Goal: Information Seeking & Learning: Learn about a topic

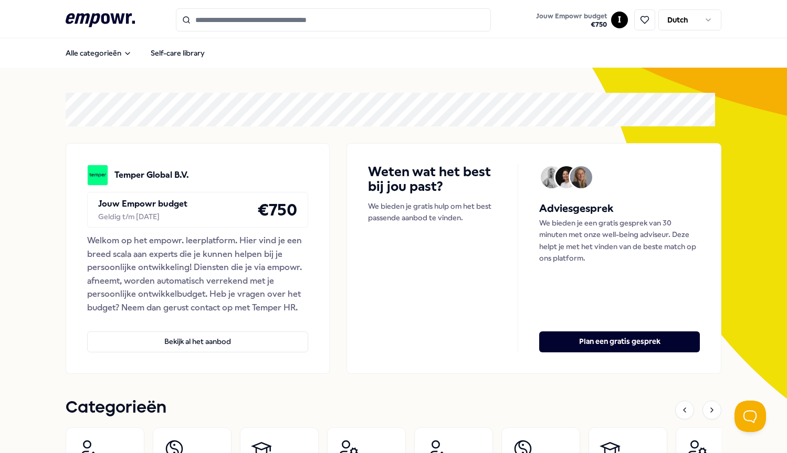
scroll to position [14, 0]
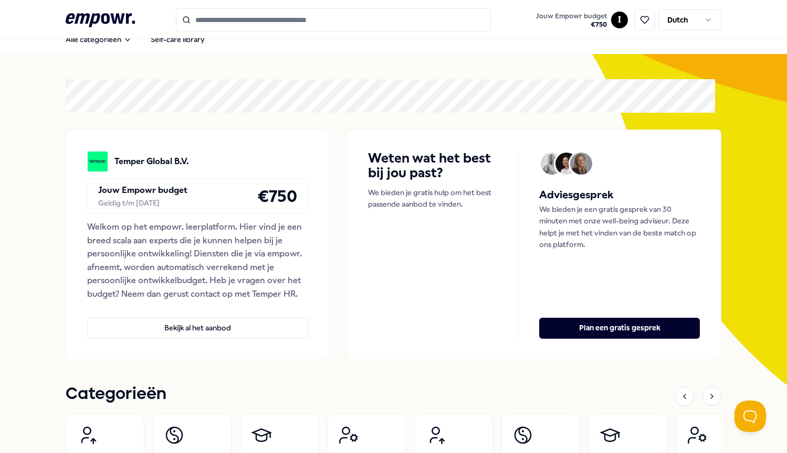
click at [236, 19] on input "Search for products, categories or subcategories" at bounding box center [333, 19] width 315 height 23
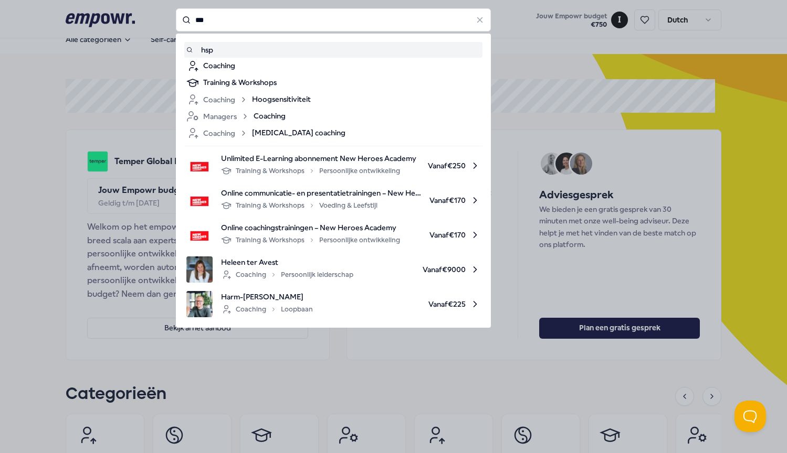
type input "***"
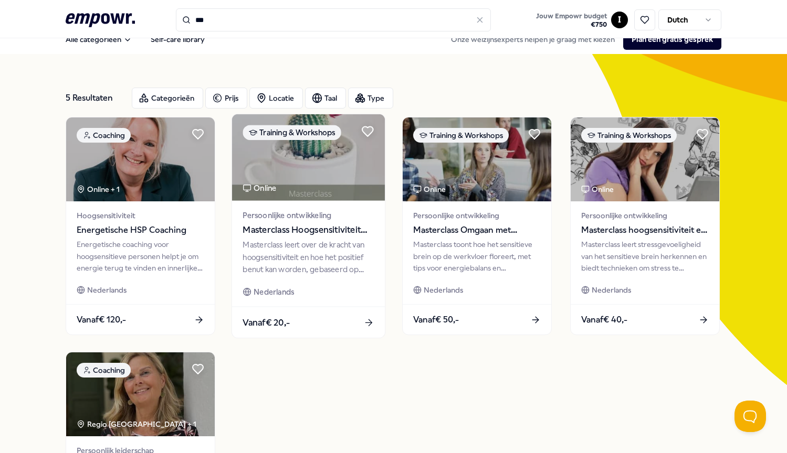
click at [307, 251] on div "Masterclass leert over de kracht van hoogsensitiviteit en hoe het positief benu…" at bounding box center [308, 257] width 131 height 36
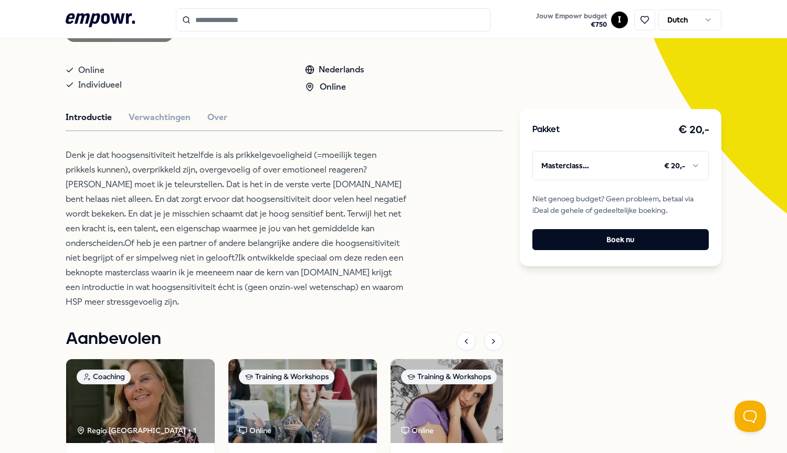
scroll to position [203, 0]
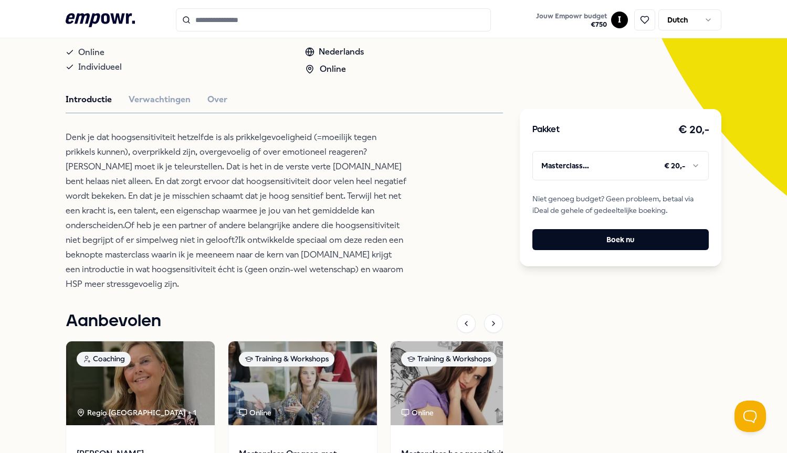
click at [213, 119] on div "Van stress naar veerkracht academy Training & Workshops Masterclass Hoogsensiti…" at bounding box center [284, 243] width 437 height 653
click at [212, 107] on button "Over" at bounding box center [217, 100] width 20 height 14
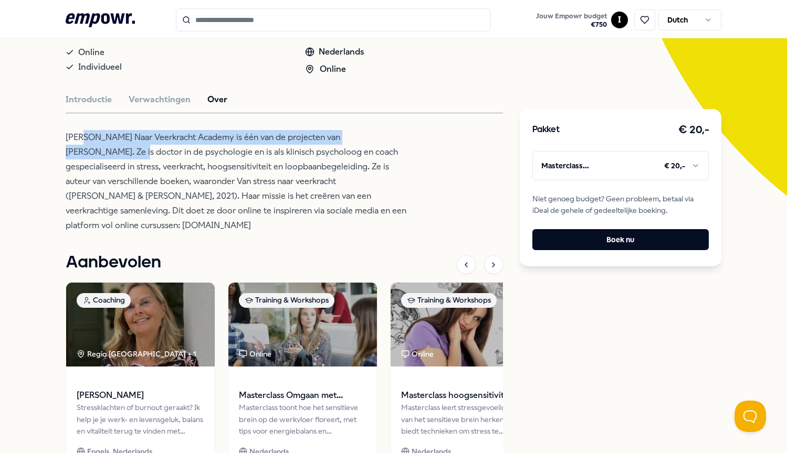
drag, startPoint x: 82, startPoint y: 148, endPoint x: 92, endPoint y: 155, distance: 12.0
click at [92, 155] on p "[PERSON_NAME] Naar Veerkracht Academy is één van de projecten van [PERSON_NAME]…" at bounding box center [236, 181] width 341 height 103
copy p "[GEOGRAPHIC_DATA] is één van de projecten van [PERSON_NAME]"
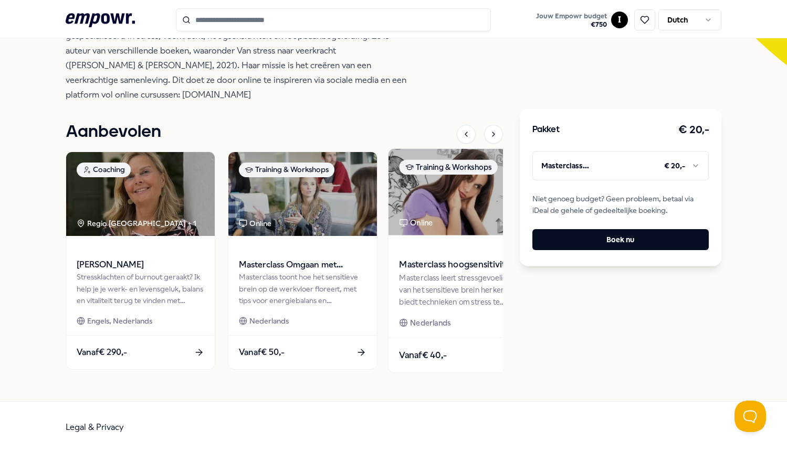
scroll to position [344, 0]
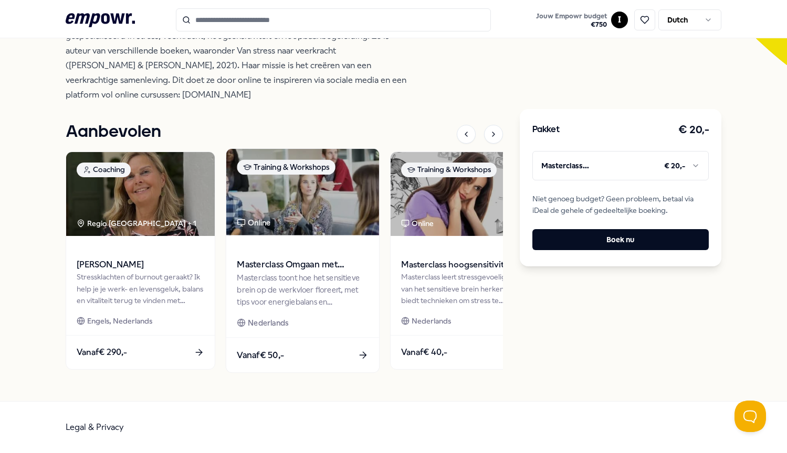
click at [343, 276] on div "Masterclass toont hoe het sensitieve brein op de werkvloer floreert, met tips v…" at bounding box center [302, 290] width 131 height 36
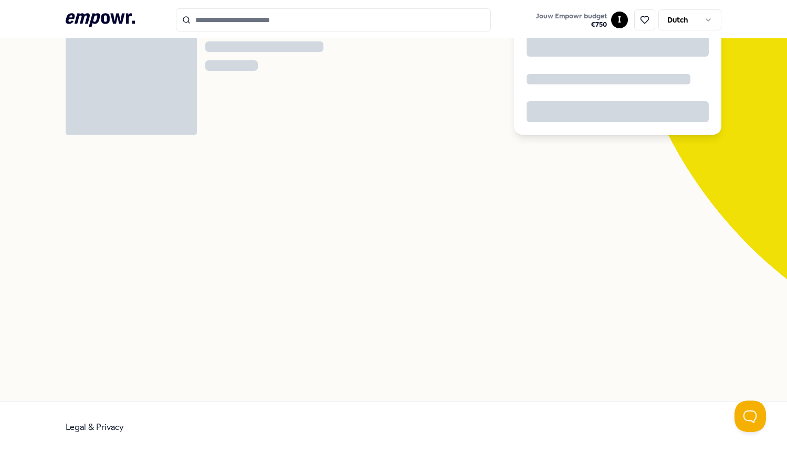
scroll to position [68, 0]
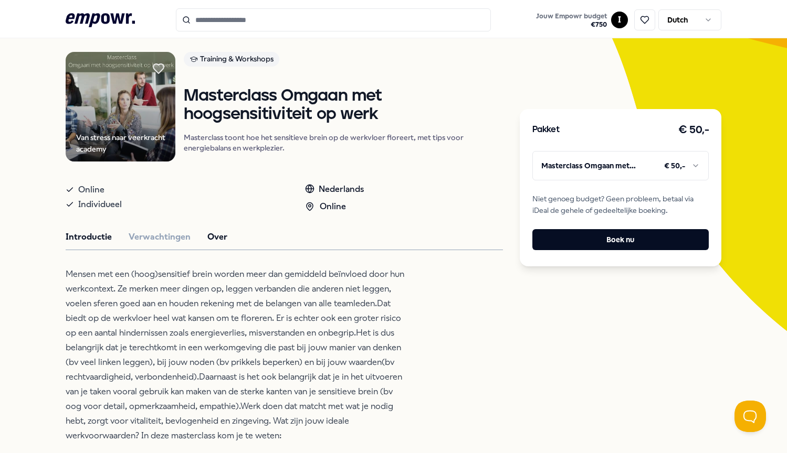
click at [218, 244] on button "Over" at bounding box center [217, 237] width 20 height 14
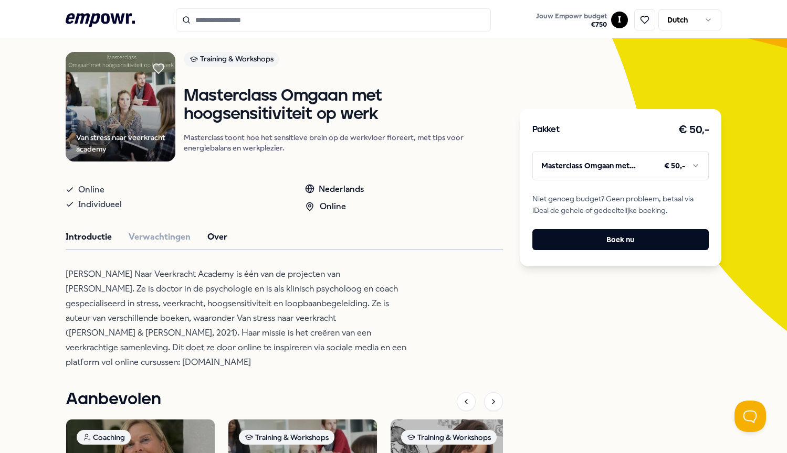
click at [97, 244] on button "Introductie" at bounding box center [89, 237] width 46 height 14
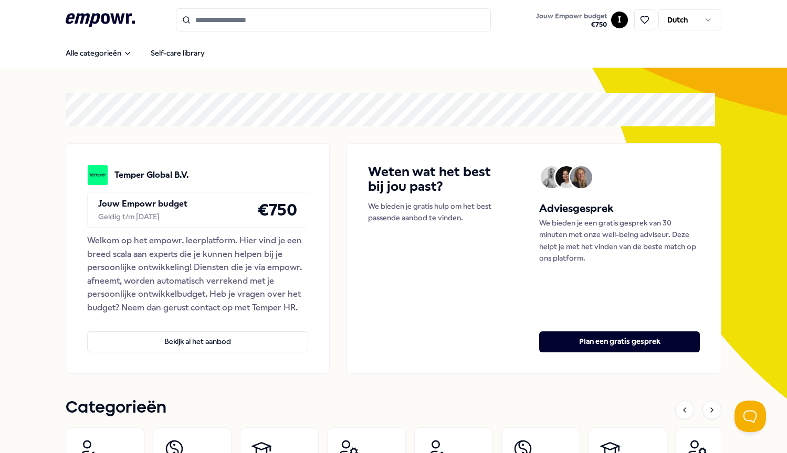
click at [238, 25] on input "Search for products, categories or subcategories" at bounding box center [333, 19] width 315 height 23
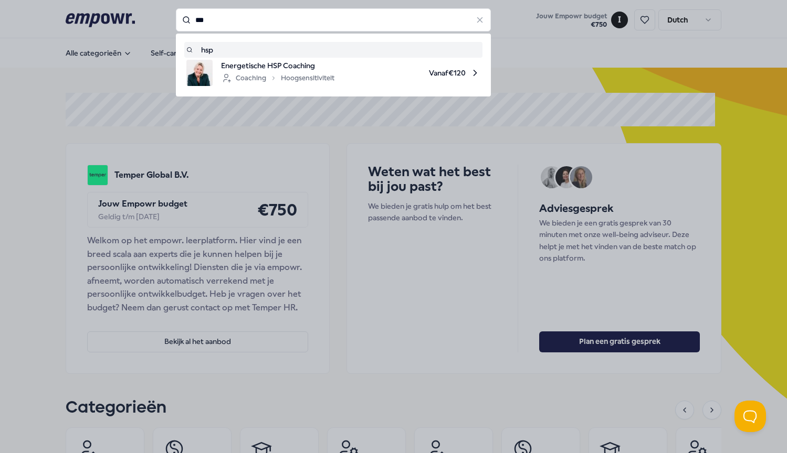
type input "***"
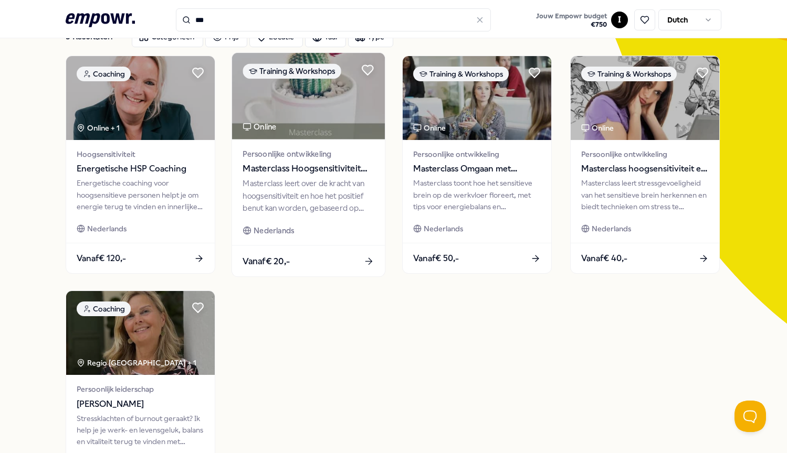
scroll to position [90, 0]
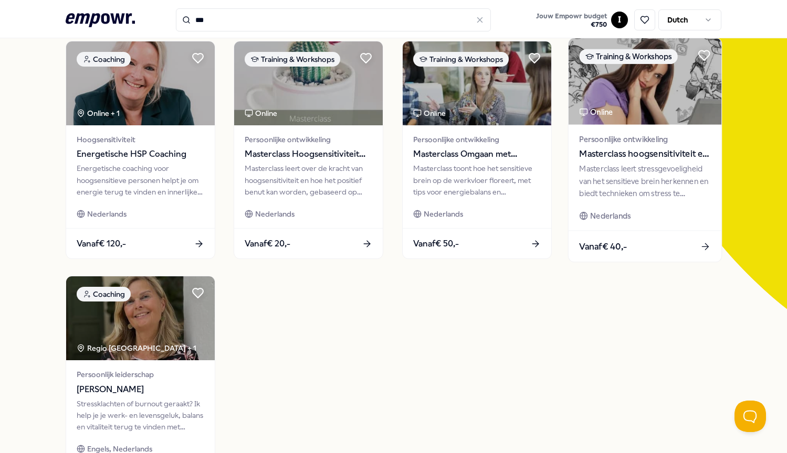
click at [644, 174] on div "Masterclass leert stressgevoeligheid van het sensitieve brein herkennen en bied…" at bounding box center [644, 181] width 131 height 36
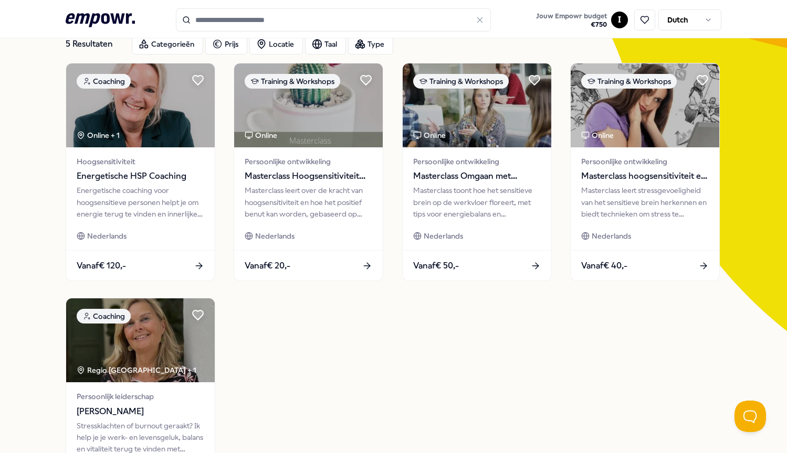
type input "***"
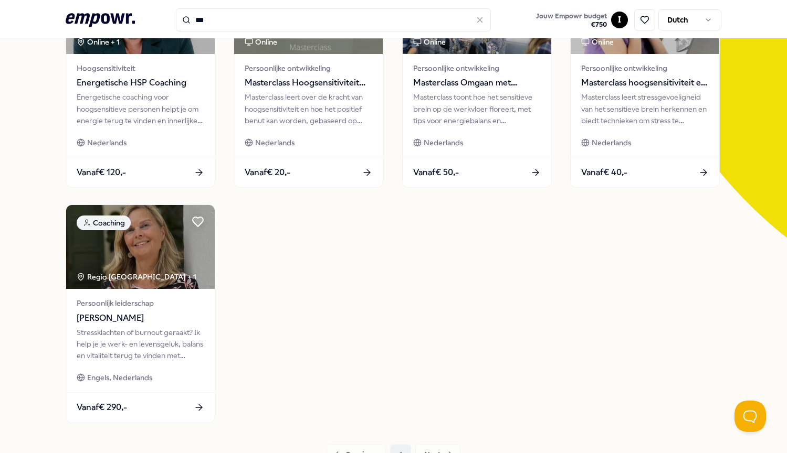
scroll to position [54, 0]
